Goal: Task Accomplishment & Management: Check status

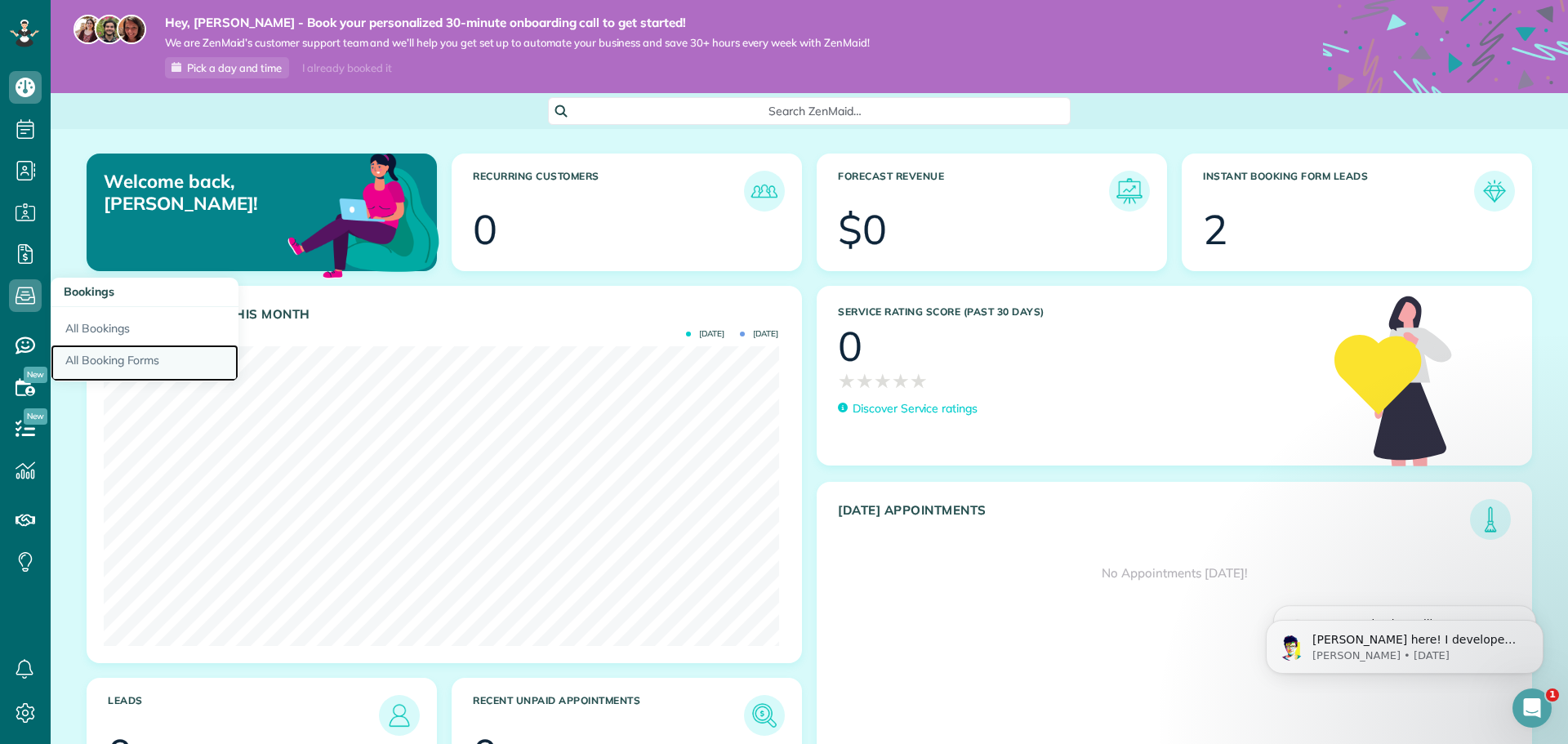
click at [104, 352] on link "All Booking Forms" at bounding box center [145, 363] width 188 height 38
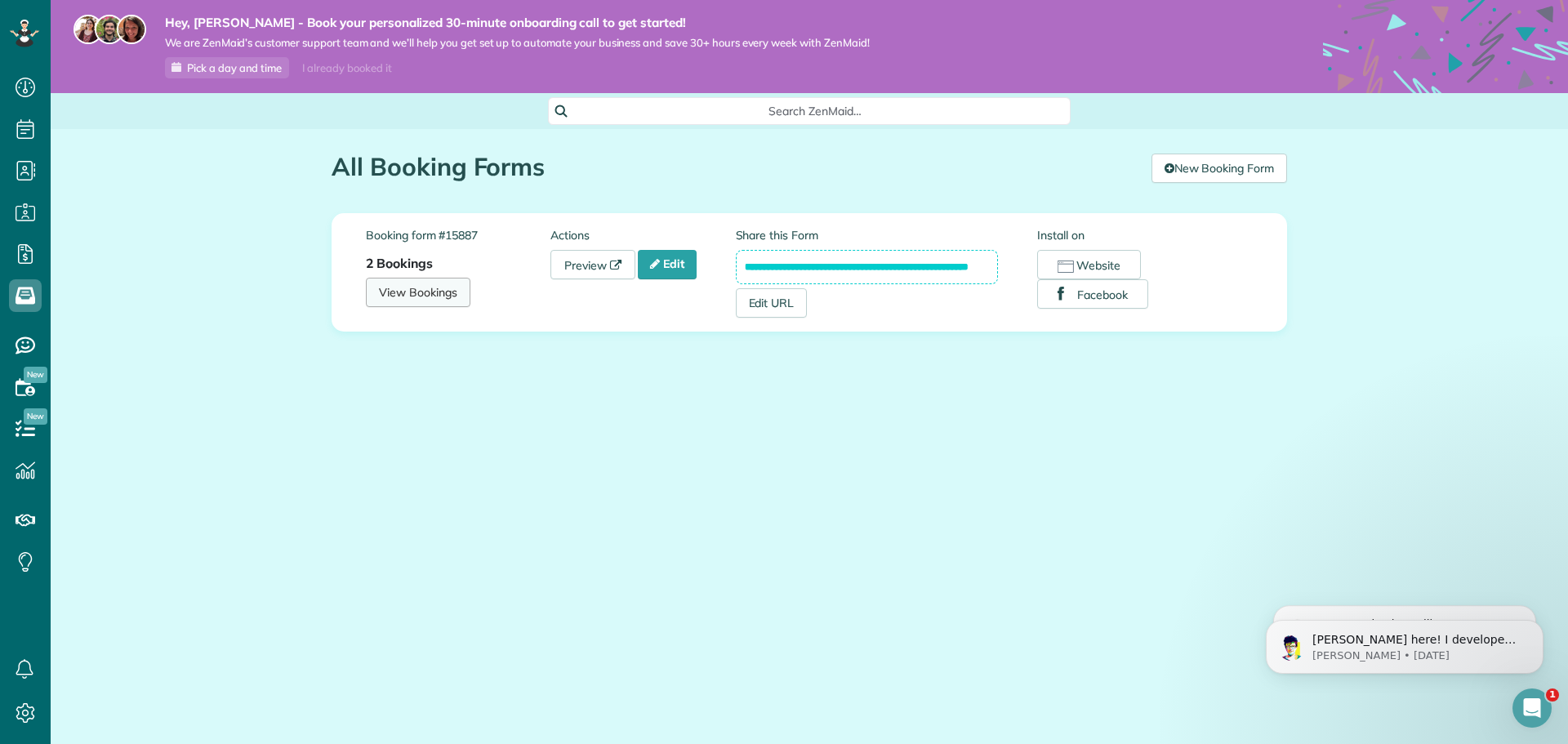
click at [457, 300] on link "View Bookings" at bounding box center [418, 293] width 105 height 29
